Goal: Task Accomplishment & Management: Complete application form

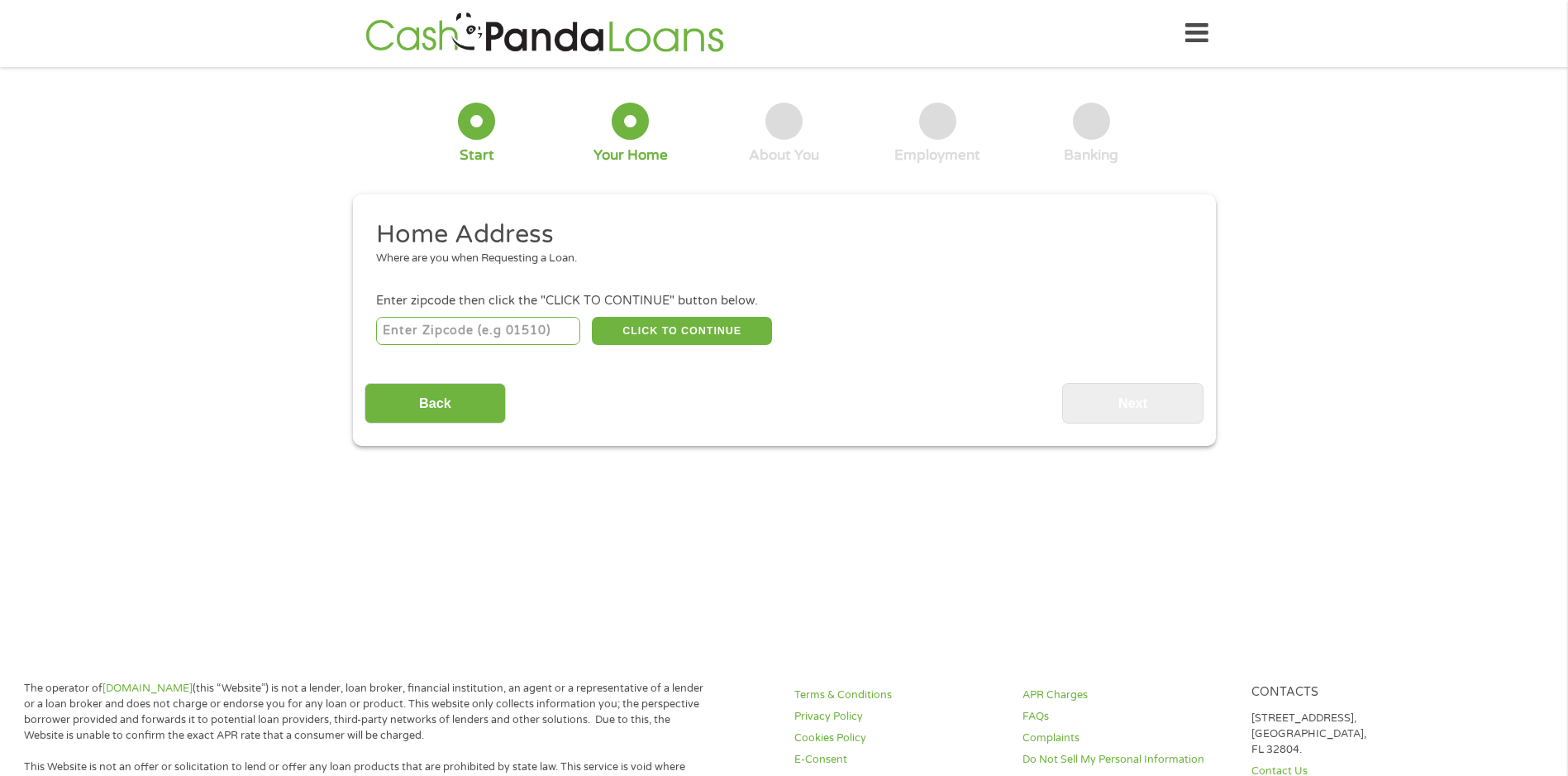
click at [511, 330] on input "number" at bounding box center [478, 331] width 204 height 28
type input "85044"
click at [701, 328] on button "CLICK TO CONTINUE" at bounding box center [682, 331] width 180 height 28
type input "85044"
type input "Phoenix"
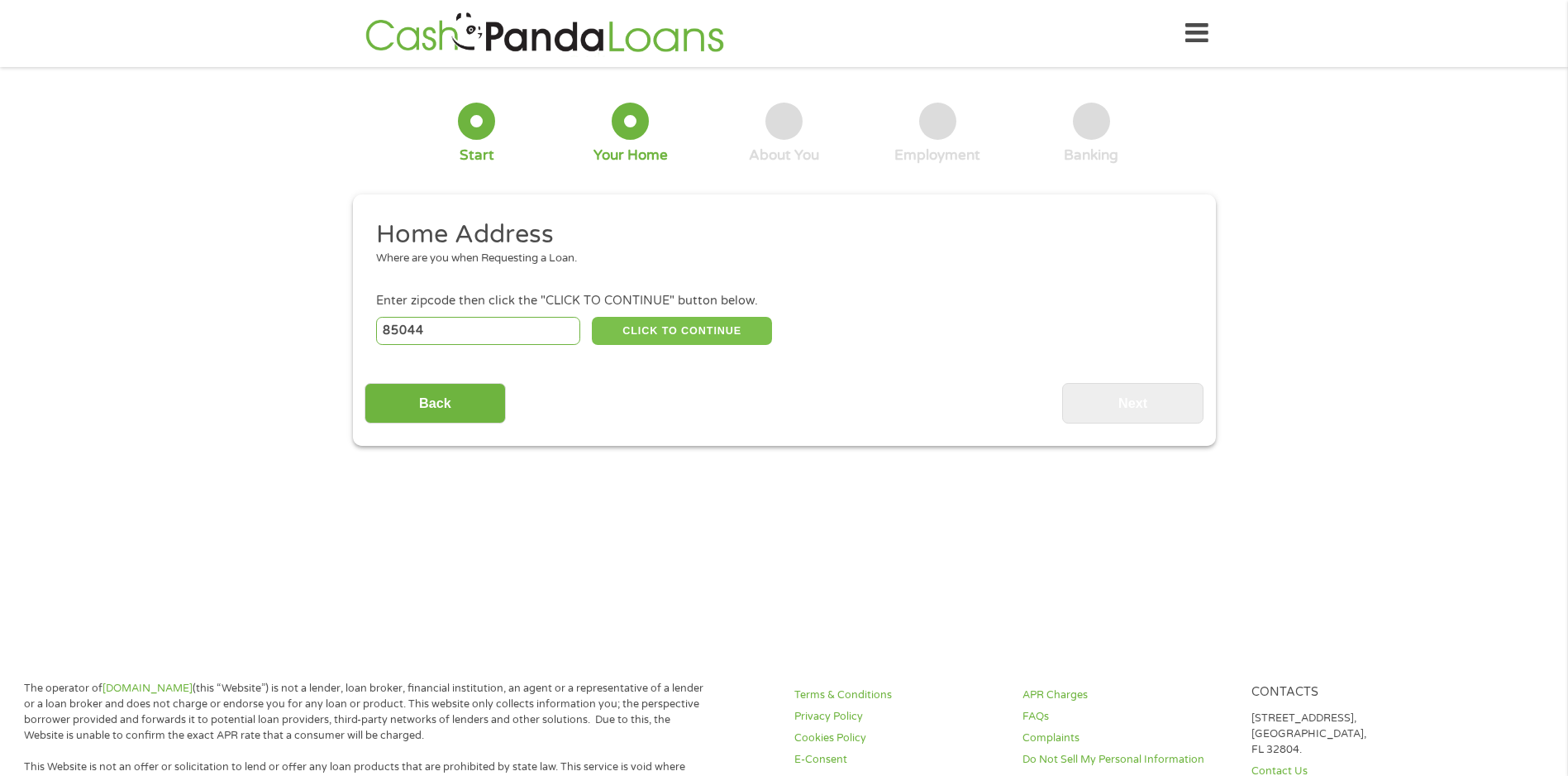
select select "[US_STATE]"
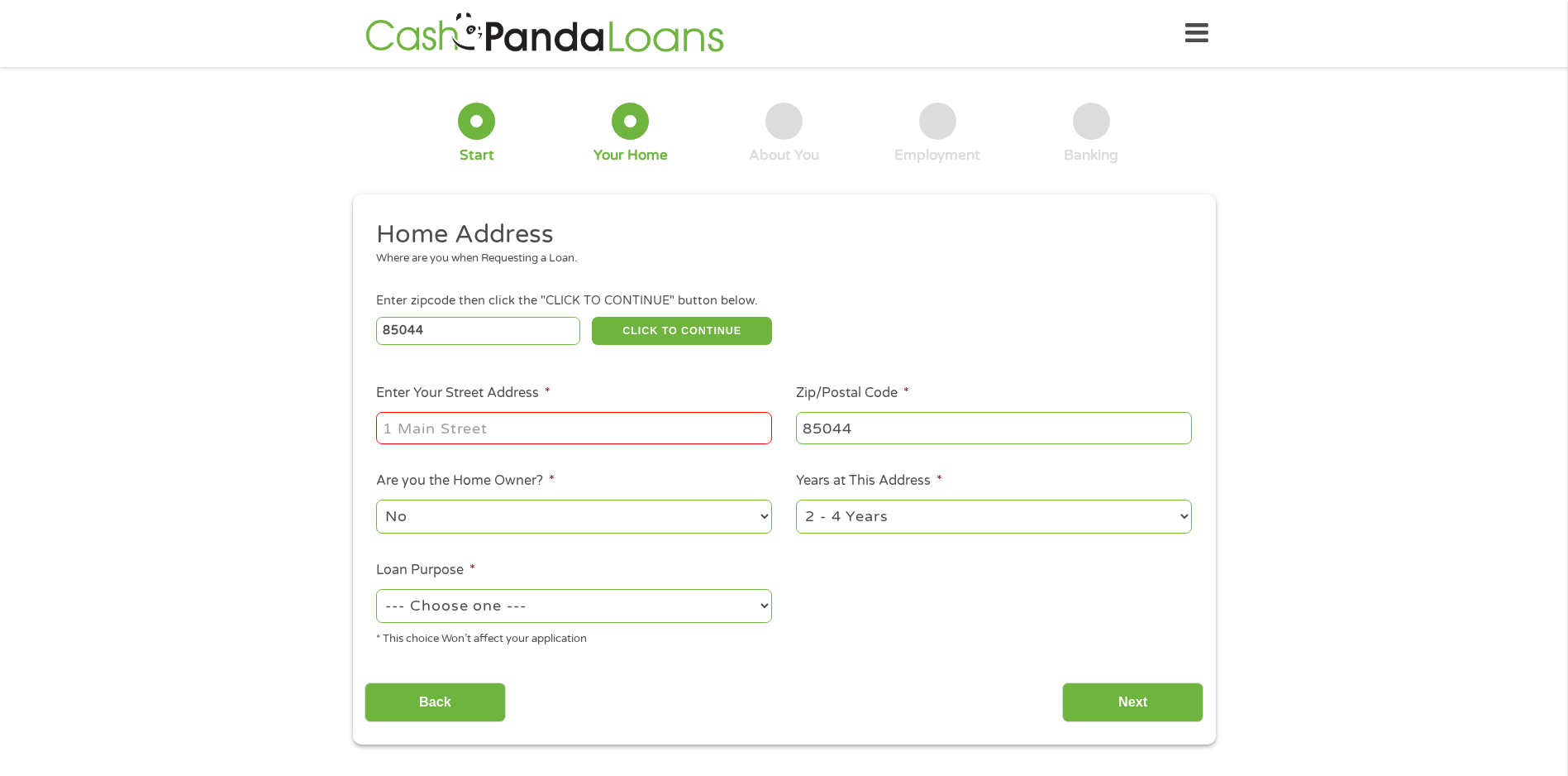
click at [537, 419] on input "Enter Your Street Address *" at bounding box center [574, 427] width 396 height 31
type input "[STREET_ADDRESS]"
click at [537, 516] on select "No Yes" at bounding box center [574, 516] width 396 height 34
click at [376, 500] on select "No Yes" at bounding box center [574, 516] width 396 height 34
click at [867, 522] on select "1 Year or less 1 - 2 Years 2 - 4 Years Over 4 Years" at bounding box center [994, 516] width 396 height 34
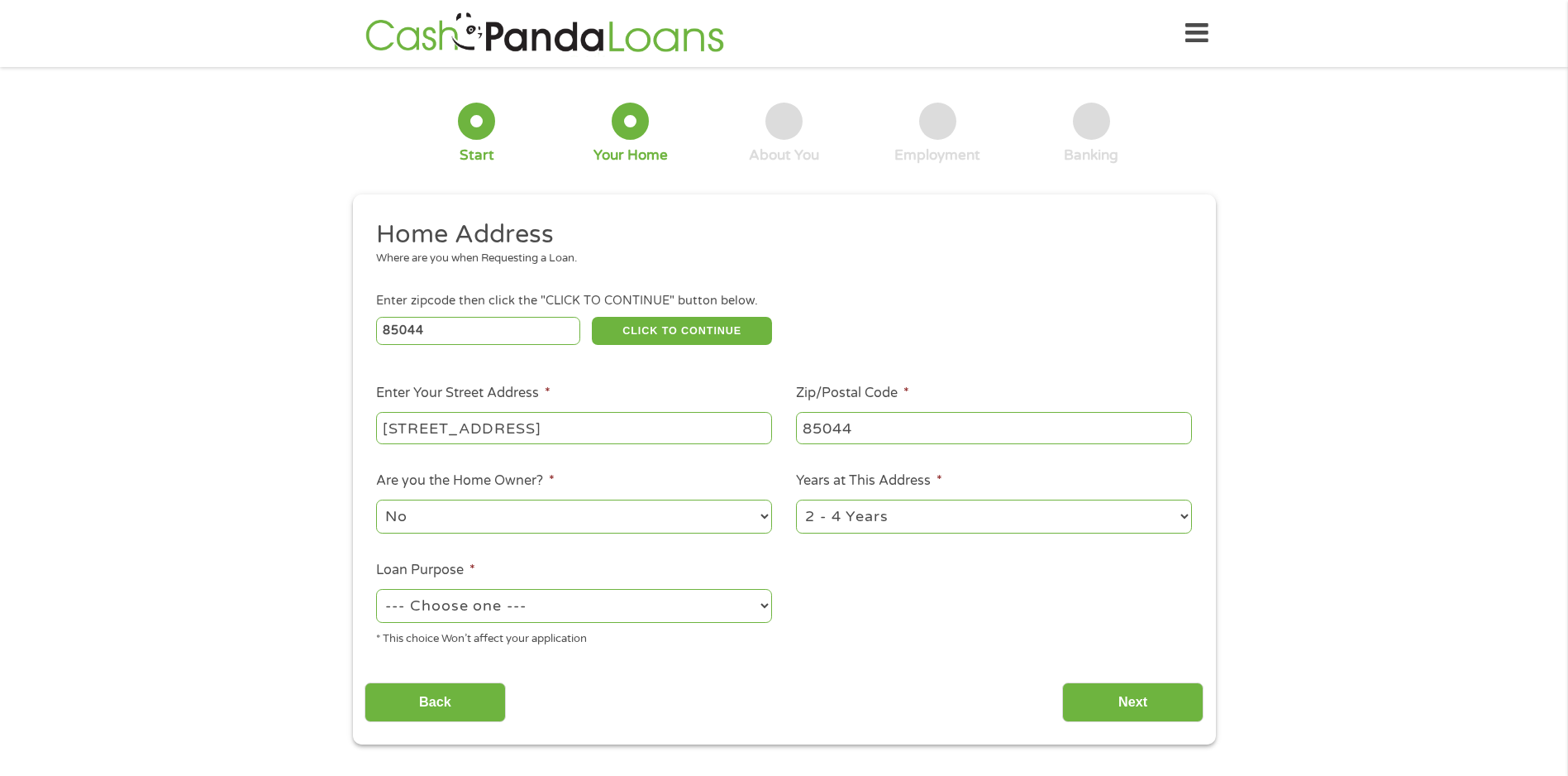
select select "60months"
click at [796, 500] on select "1 Year or less 1 - 2 Years 2 - 4 Years Over 4 Years" at bounding box center [994, 516] width 396 height 34
click at [559, 601] on select "--- Choose one --- Pay Bills Debt Consolidation Home Improvement Major Purchase…" at bounding box center [574, 606] width 396 height 34
select select "shorttermcash"
click at [376, 589] on select "--- Choose one --- Pay Bills Debt Consolidation Home Improvement Major Purchase…" at bounding box center [574, 606] width 396 height 34
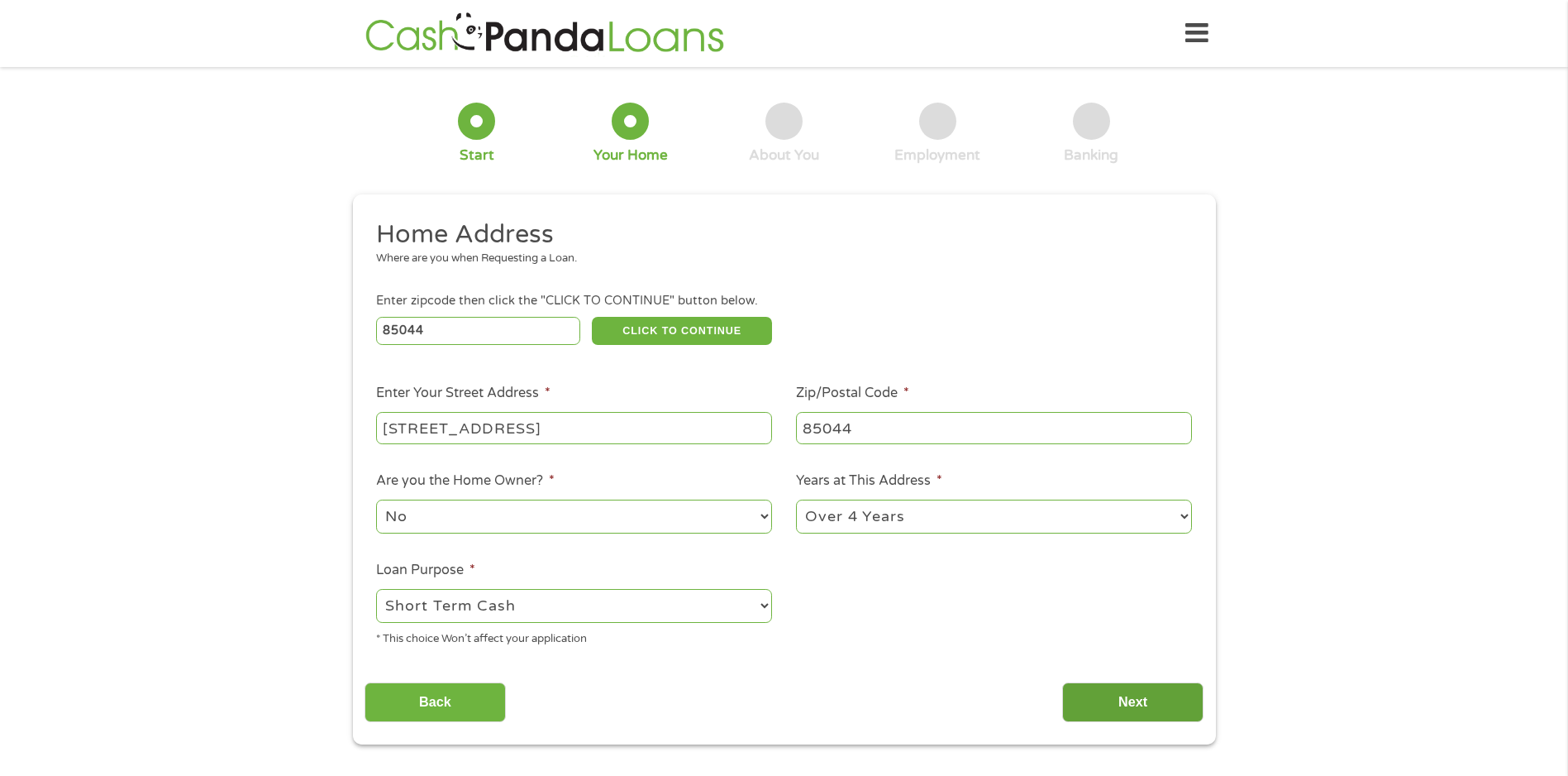
click at [1130, 711] on input "Next" at bounding box center [1132, 702] width 141 height 41
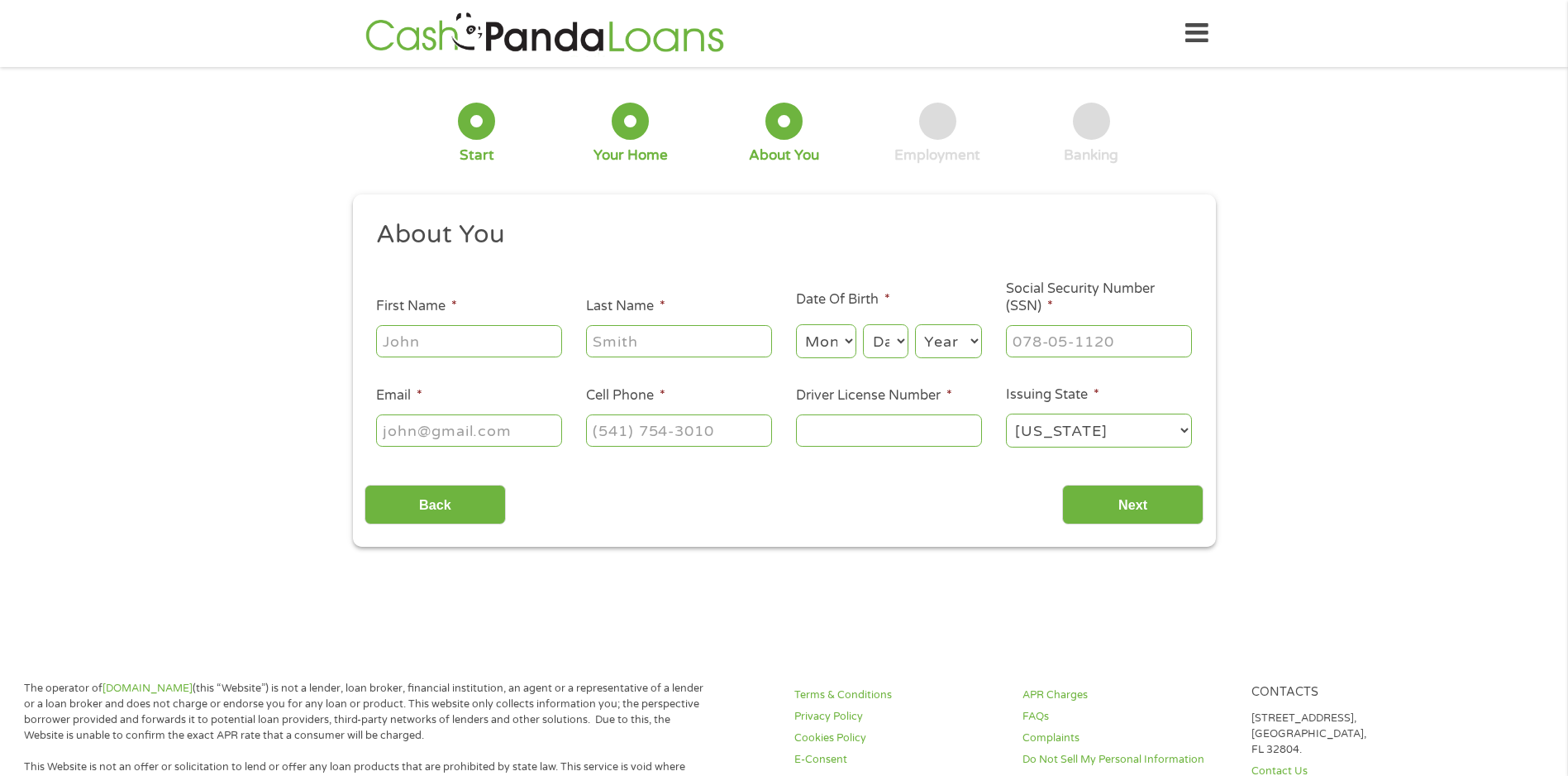
click at [462, 345] on input "First Name *" at bounding box center [469, 341] width 186 height 31
type input "[PERSON_NAME]"
select select "5"
select select "27"
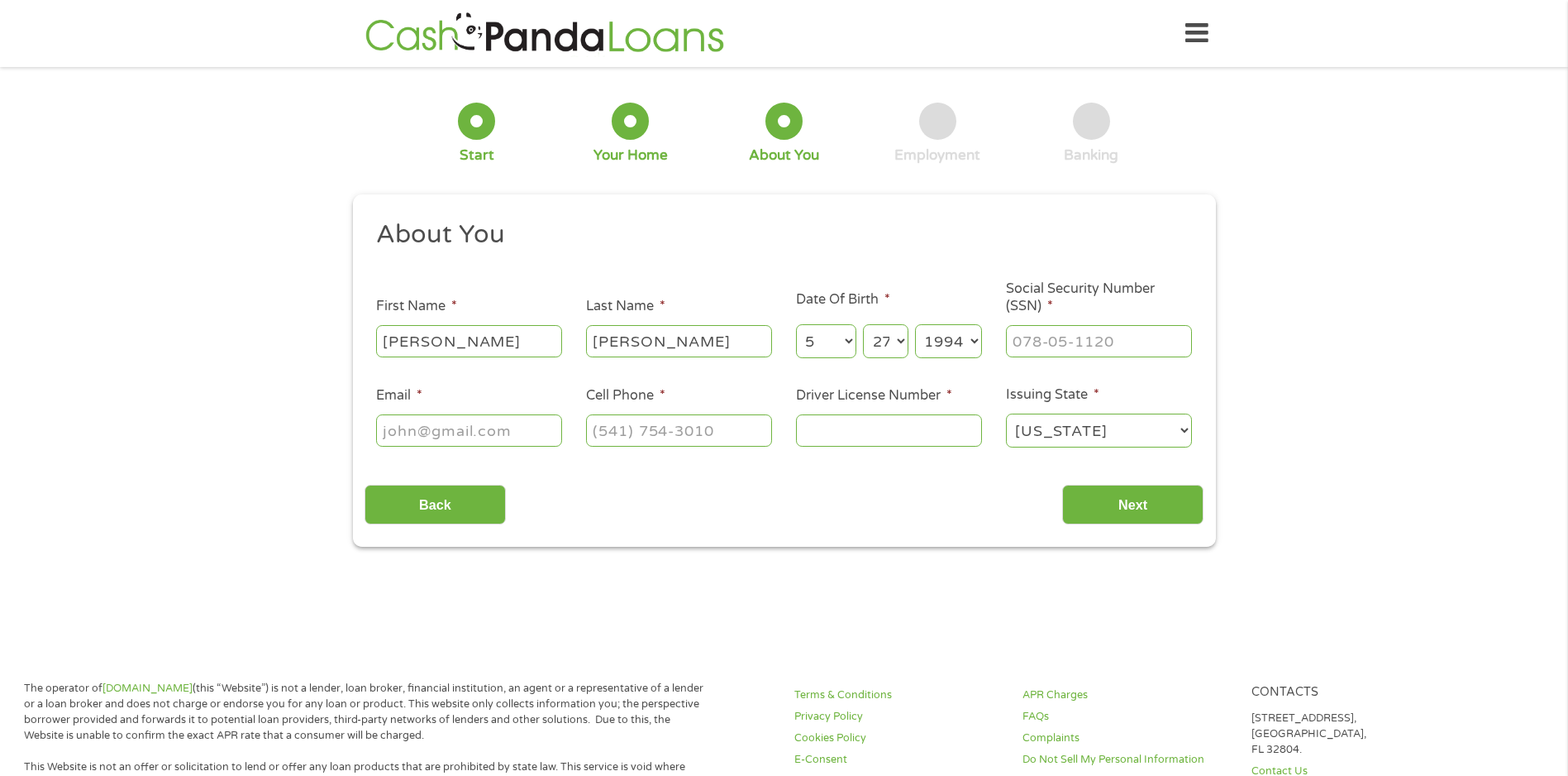
select select "1993"
type input "428-75-4474"
type input "[EMAIL_ADDRESS][DOMAIN_NAME]"
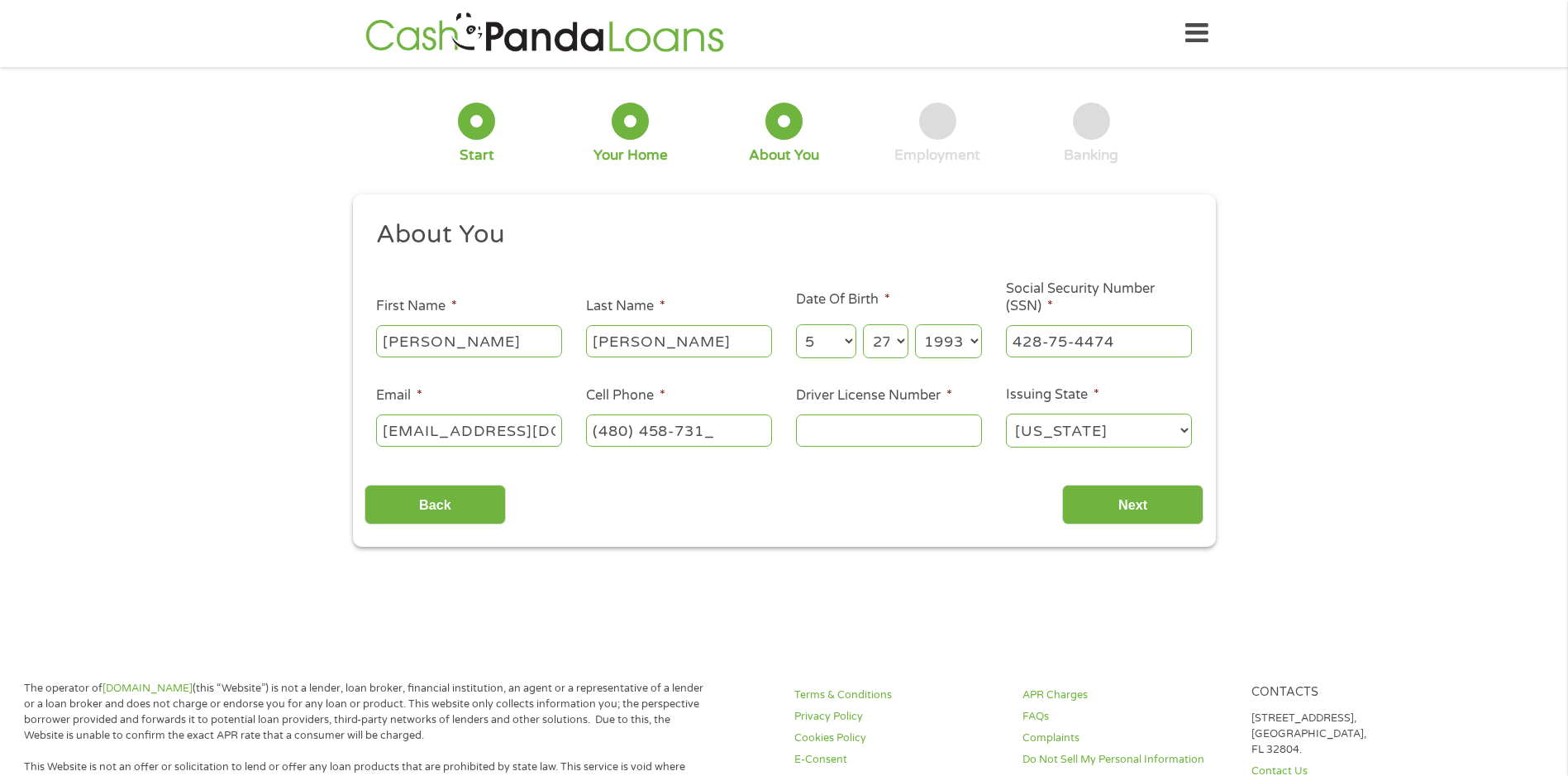
type input "[PHONE_NUMBER]"
type input "H48736115"
click at [1161, 509] on input "Next" at bounding box center [1132, 505] width 141 height 41
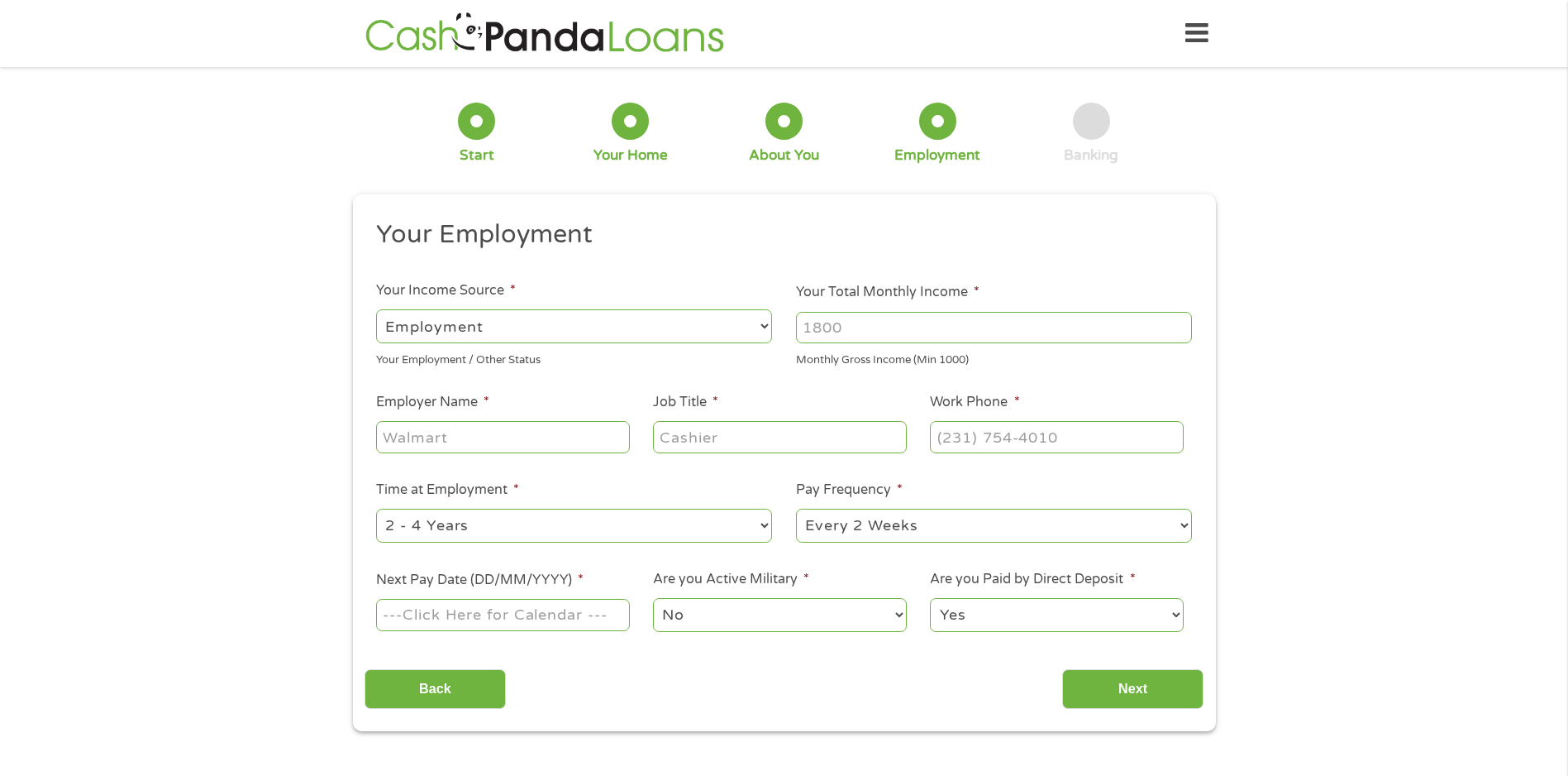
click at [900, 325] on input "Your Total Monthly Income *" at bounding box center [994, 327] width 396 height 31
type input "4200"
click at [552, 434] on input "Employer Name *" at bounding box center [502, 436] width 253 height 31
type input "Banner Medical"
type input "Pharmacy Tech"
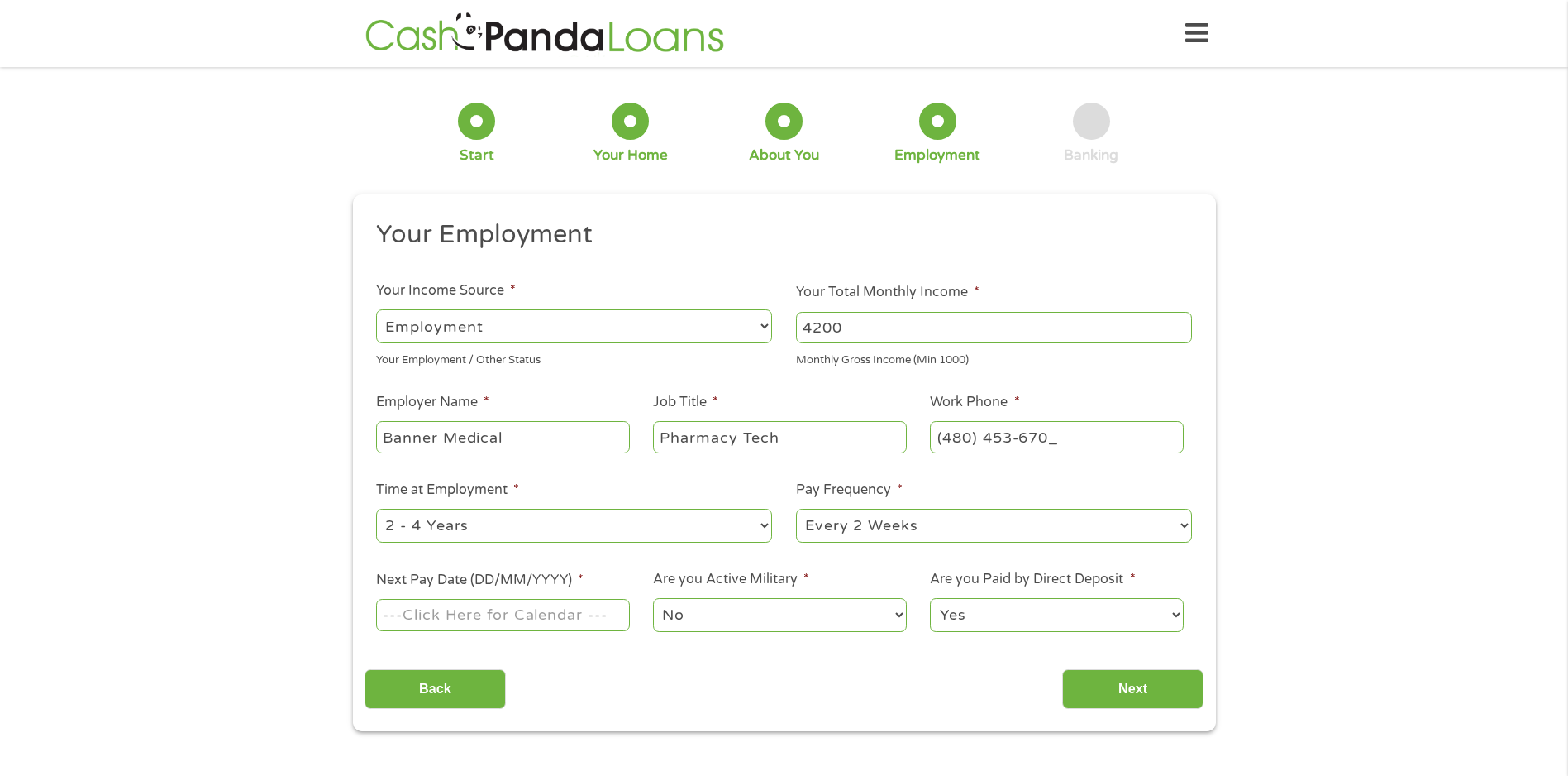
type input "[PHONE_NUMBER]"
select select "60months"
type input "[DATE]"
click at [1120, 683] on input "Next" at bounding box center [1132, 690] width 141 height 41
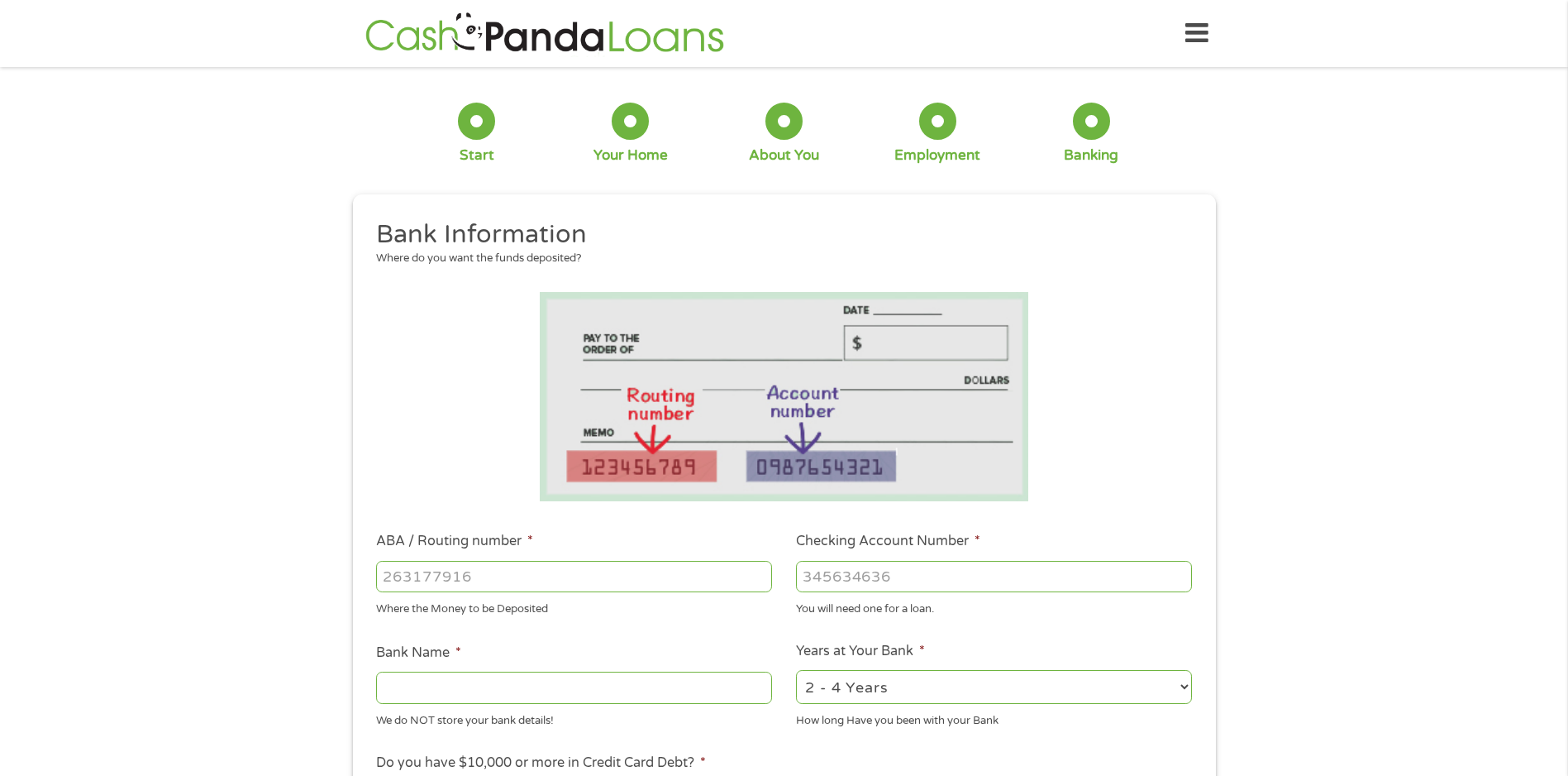
click at [570, 571] on input "ABA / Routing number *" at bounding box center [574, 576] width 396 height 31
type input "256074974"
type input "NAVY FEDERAL CREDIT UNION"
type input "256074974"
click at [864, 579] on input "Checking Account Number *" at bounding box center [994, 576] width 396 height 31
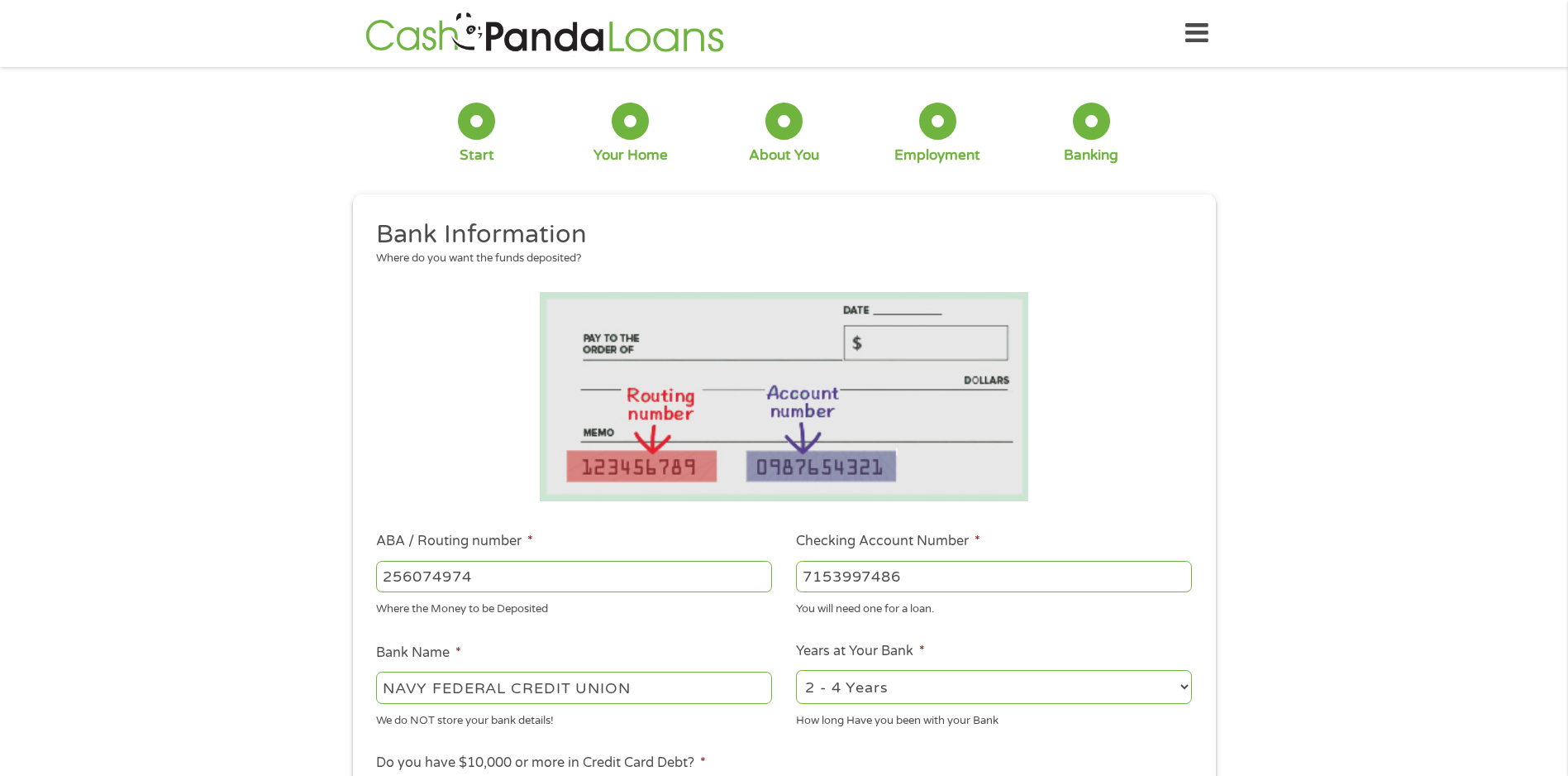
type input "7153997486"
click at [988, 692] on select "2 - 4 Years 6 - 12 Months 1 - 2 Years Over 4 Years" at bounding box center [994, 687] width 396 height 34
select select "60months"
click at [796, 670] on select "2 - 4 Years 6 - 12 Months 1 - 2 Years Over 4 Years" at bounding box center [994, 687] width 396 height 34
click at [1197, 634] on ul "Bank Information Where do you want the funds deposited? ABA / Routing number * …" at bounding box center [784, 630] width 839 height 824
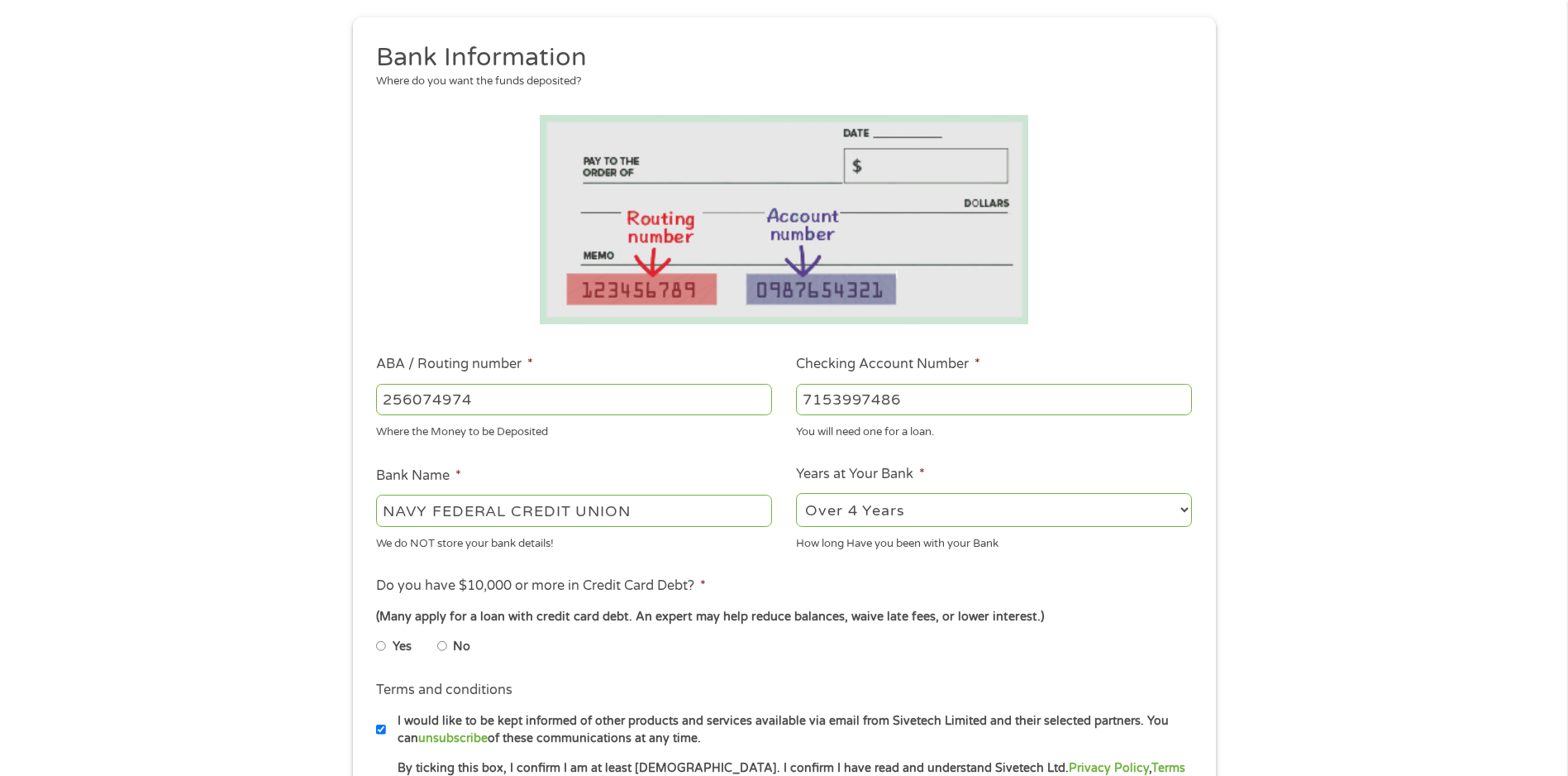
scroll to position [331, 0]
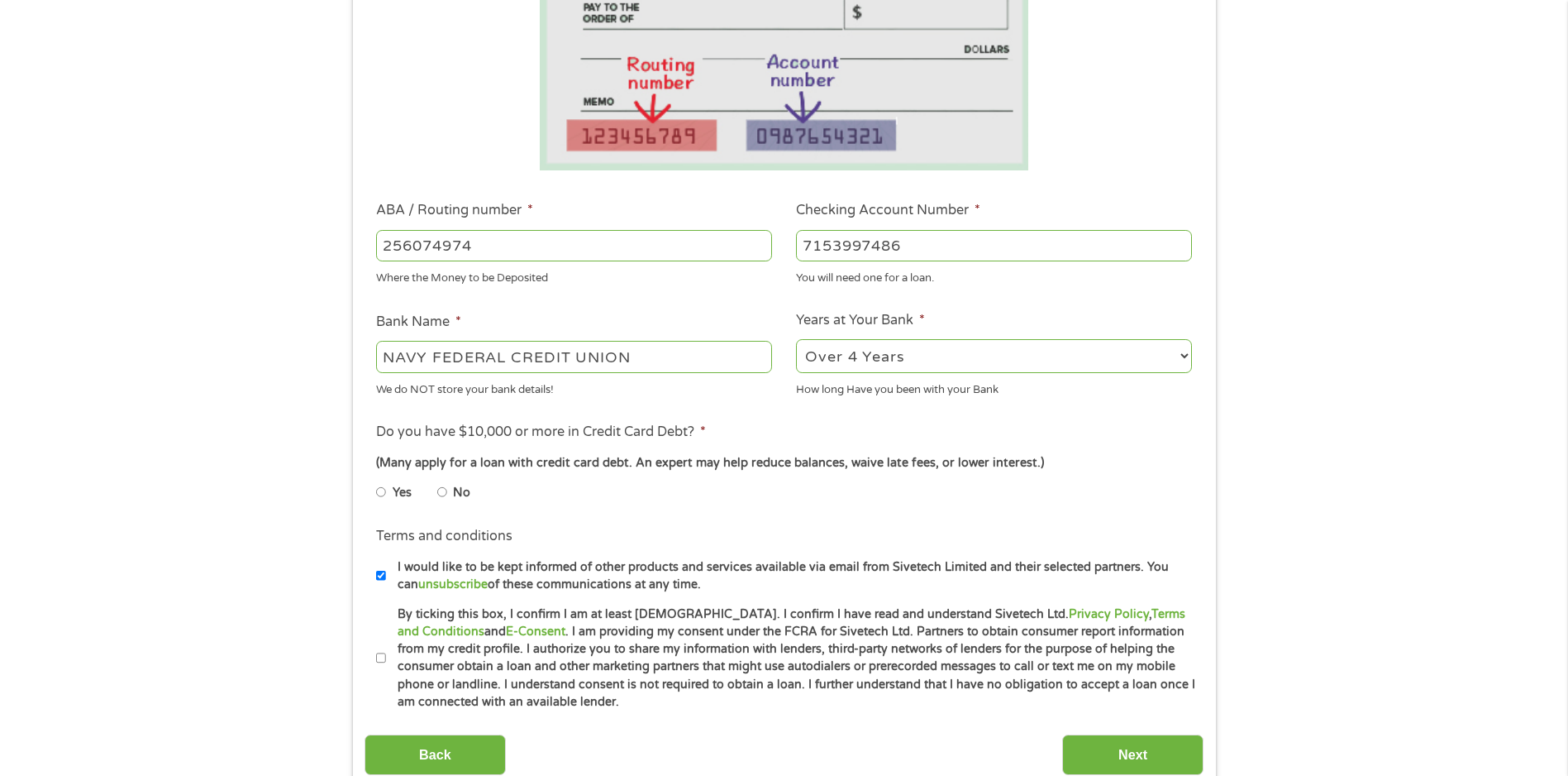
click at [443, 488] on input "No" at bounding box center [443, 492] width 10 height 26
radio input "true"
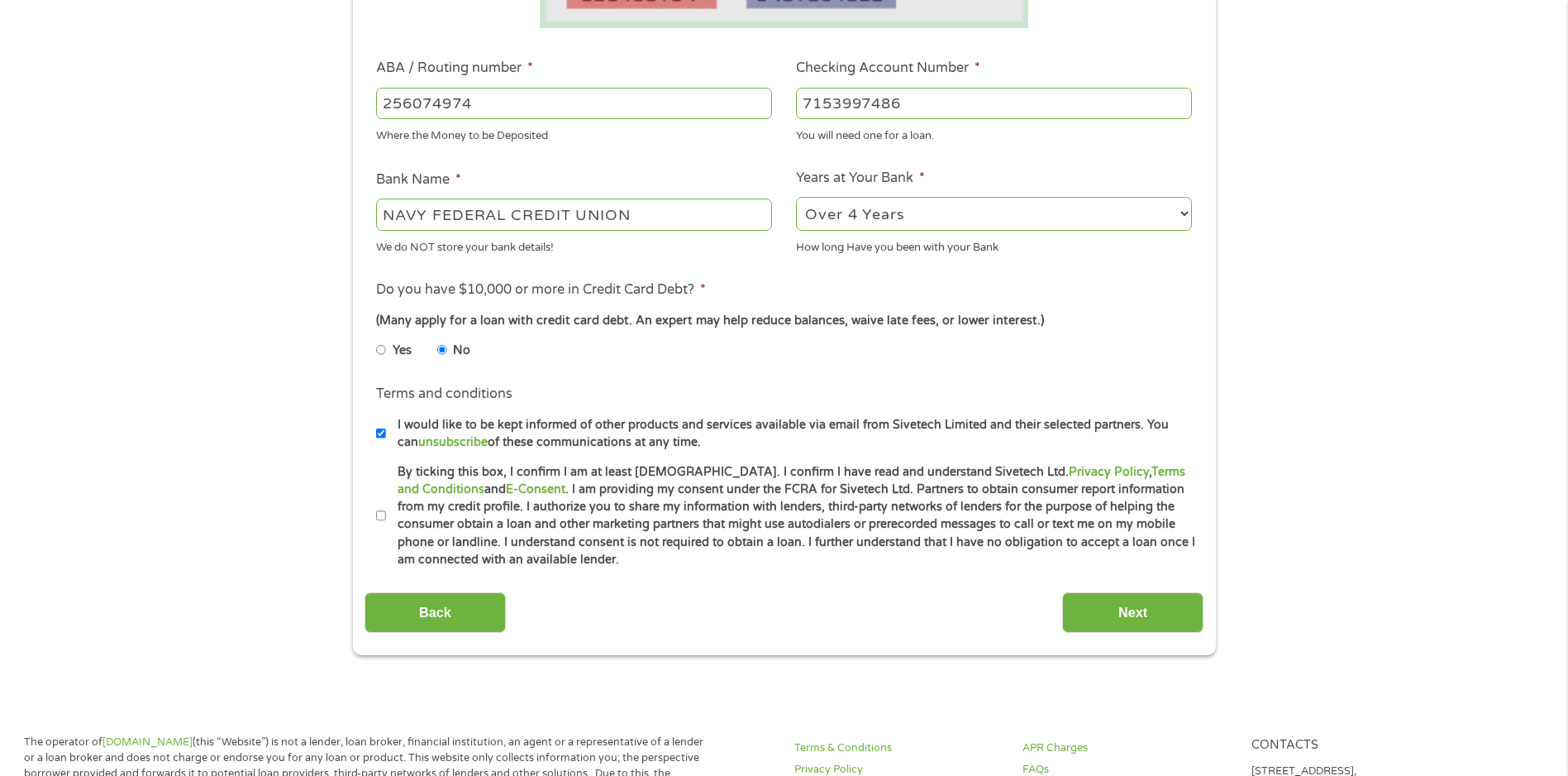
scroll to position [496, 0]
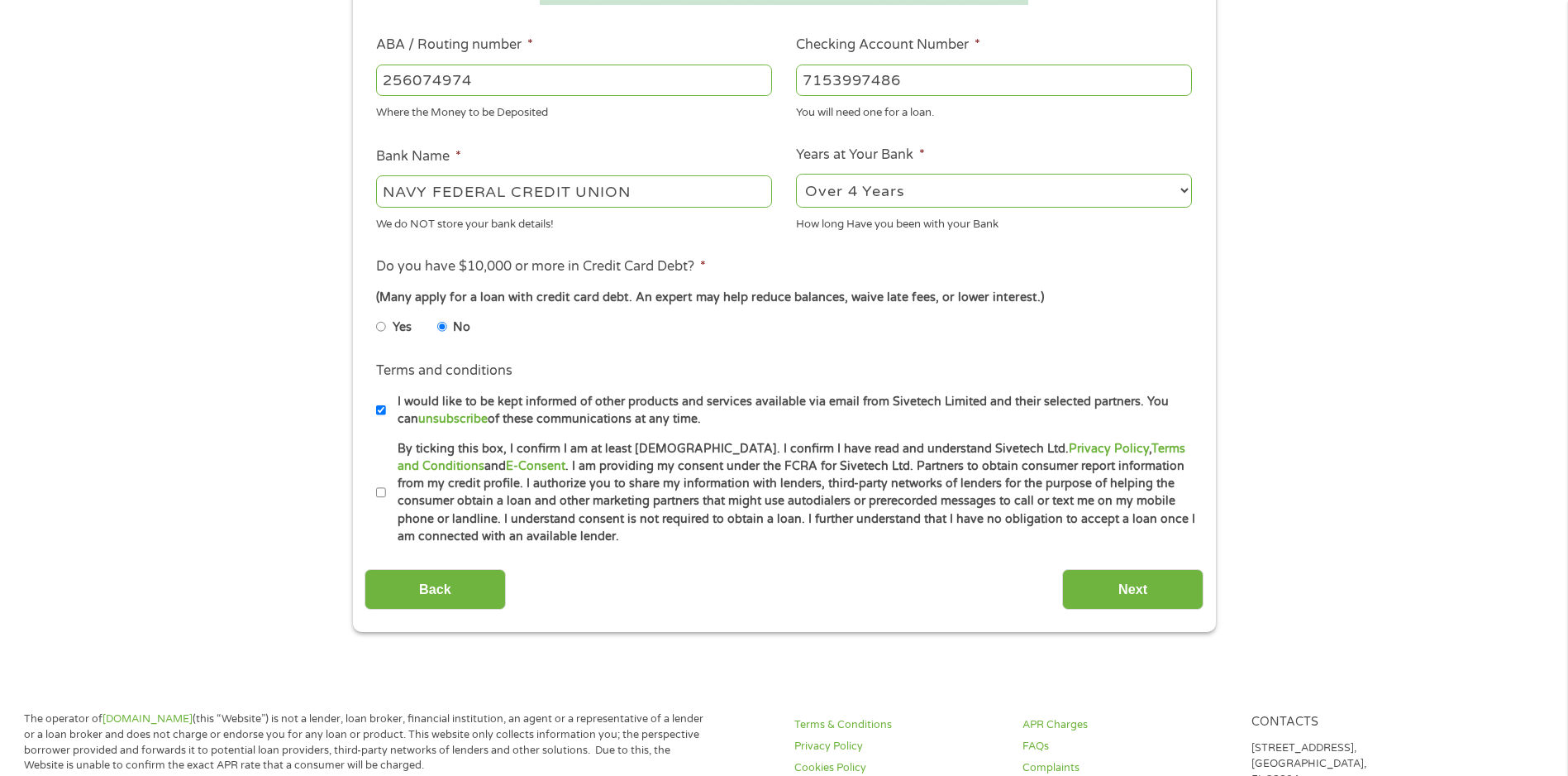
click at [384, 410] on input "I would like to be kept informed of other products and services available via e…" at bounding box center [381, 410] width 10 height 26
checkbox input "false"
click at [381, 489] on input "By ticking this box, I confirm I am at least [DEMOGRAPHIC_DATA]. I confirm I ha…" at bounding box center [381, 493] width 10 height 26
checkbox input "true"
click at [1137, 589] on input "Next" at bounding box center [1132, 589] width 141 height 41
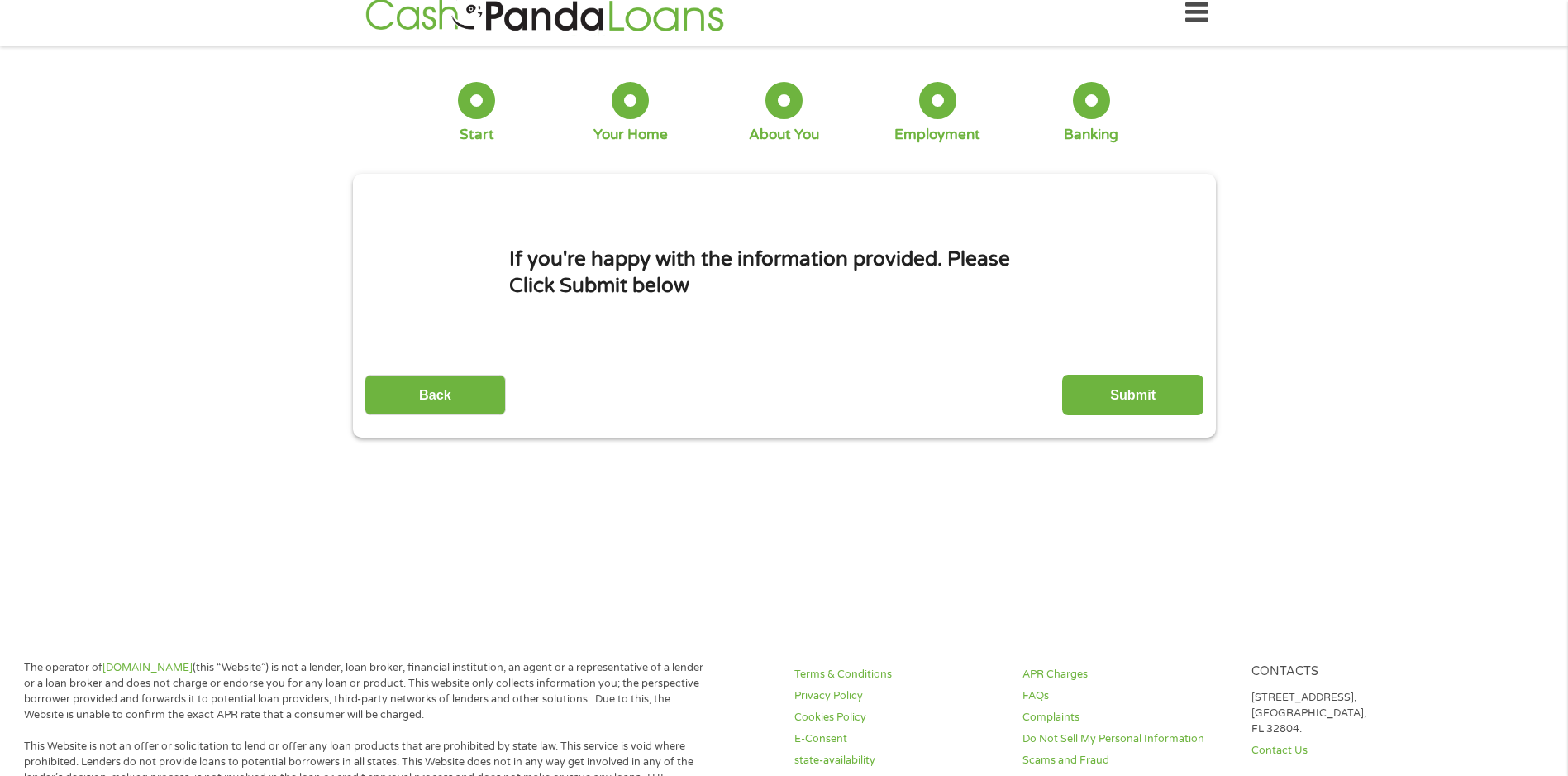
scroll to position [0, 0]
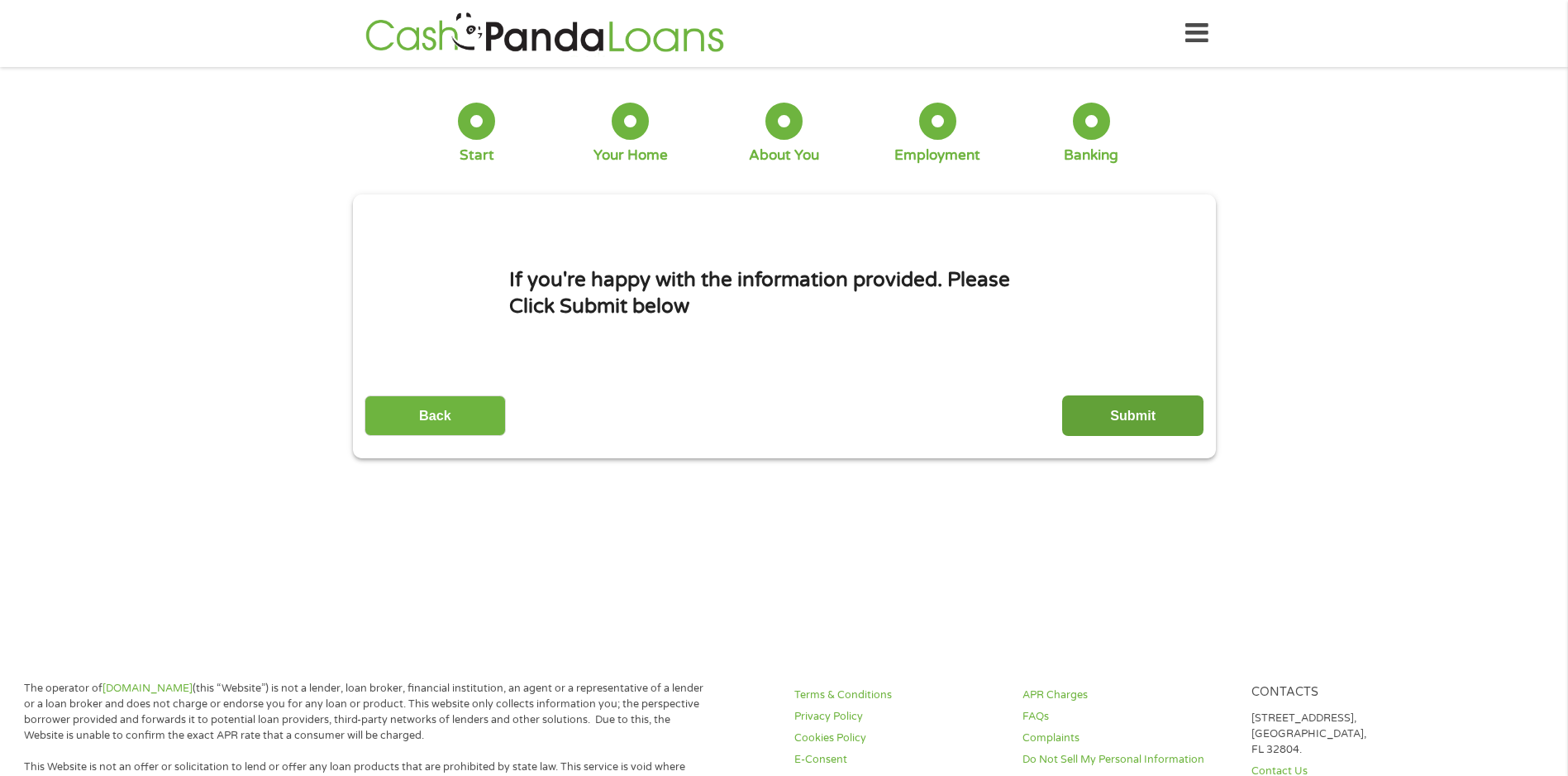
click at [1102, 421] on input "Submit" at bounding box center [1132, 416] width 141 height 41
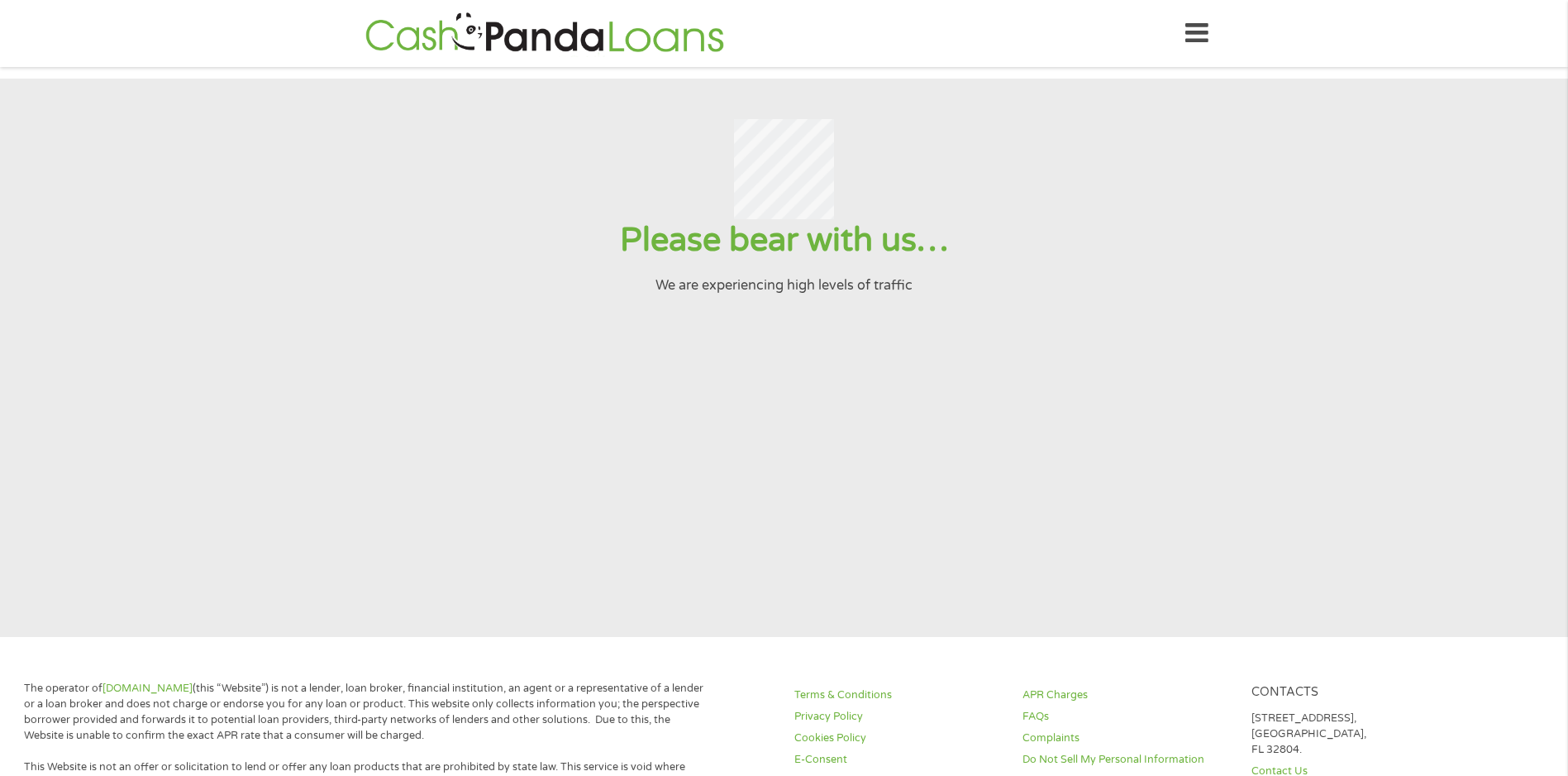
click at [690, 518] on section "Please bear with us… We are experiencing high levels of traffic" at bounding box center [784, 358] width 1568 height 559
